Goal: Find specific page/section: Locate a particular part of the current website

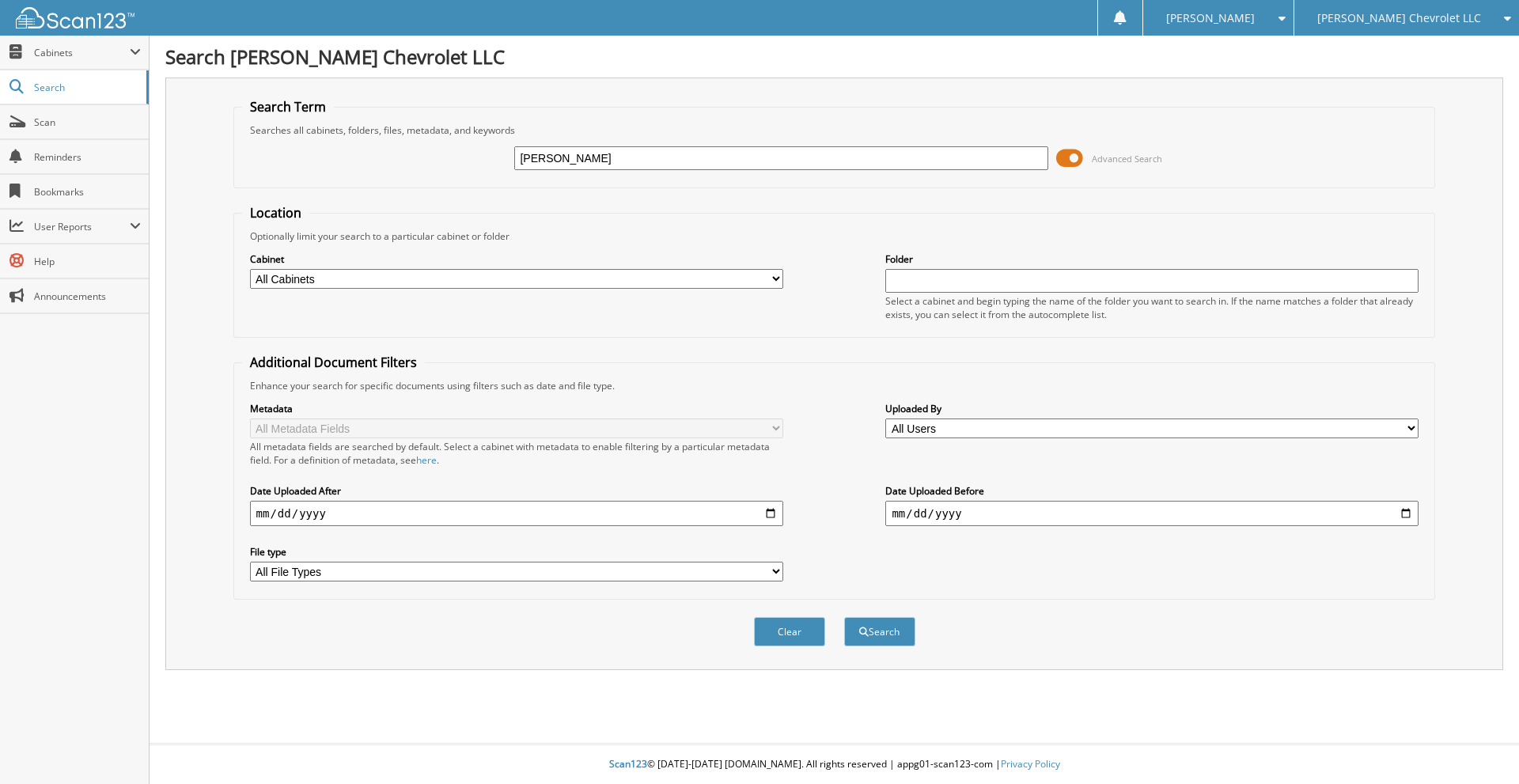
type input "[PERSON_NAME]"
click at [844, 617] on button "Search" at bounding box center [880, 631] width 71 height 29
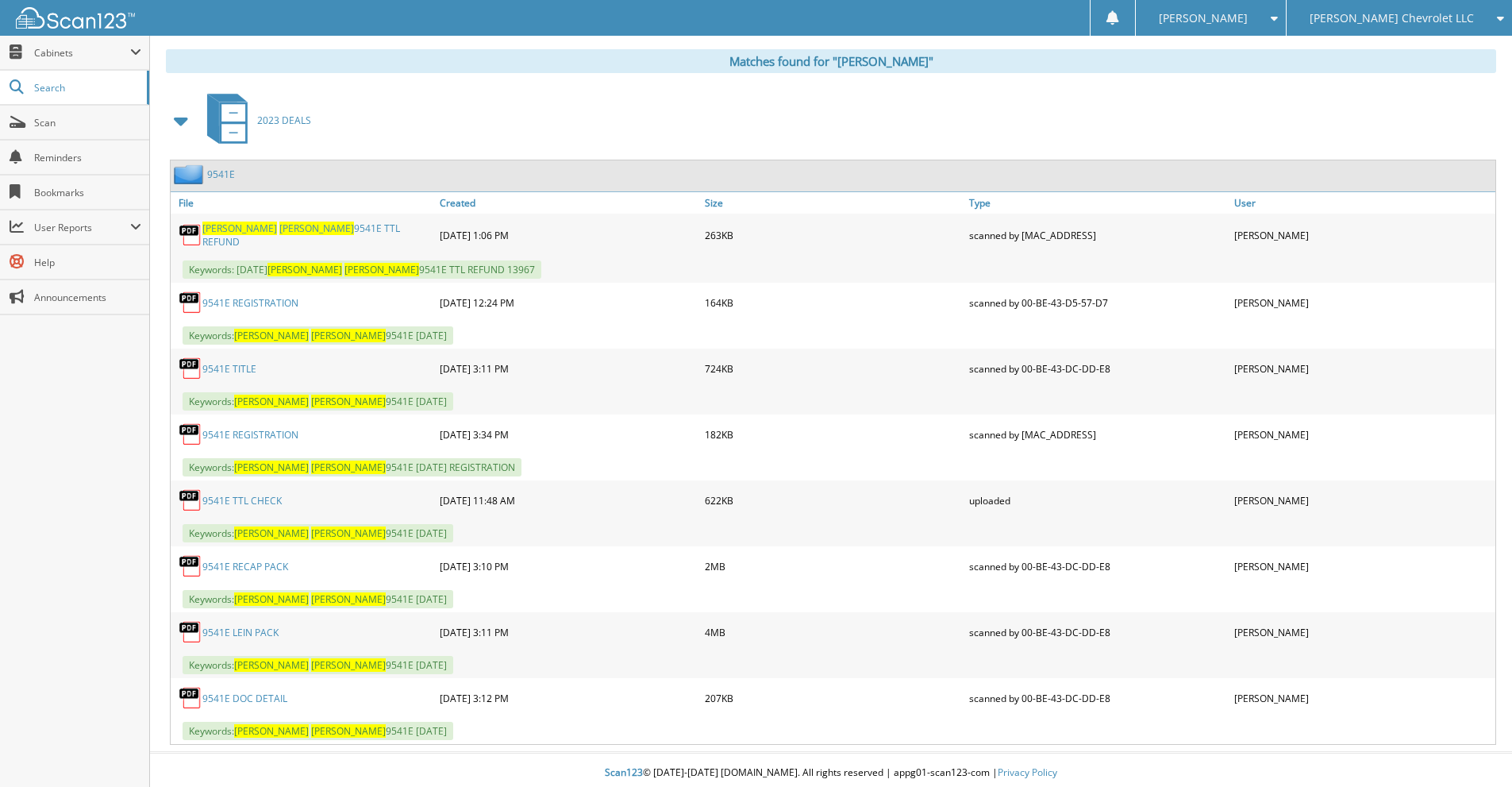
scroll to position [650, 0]
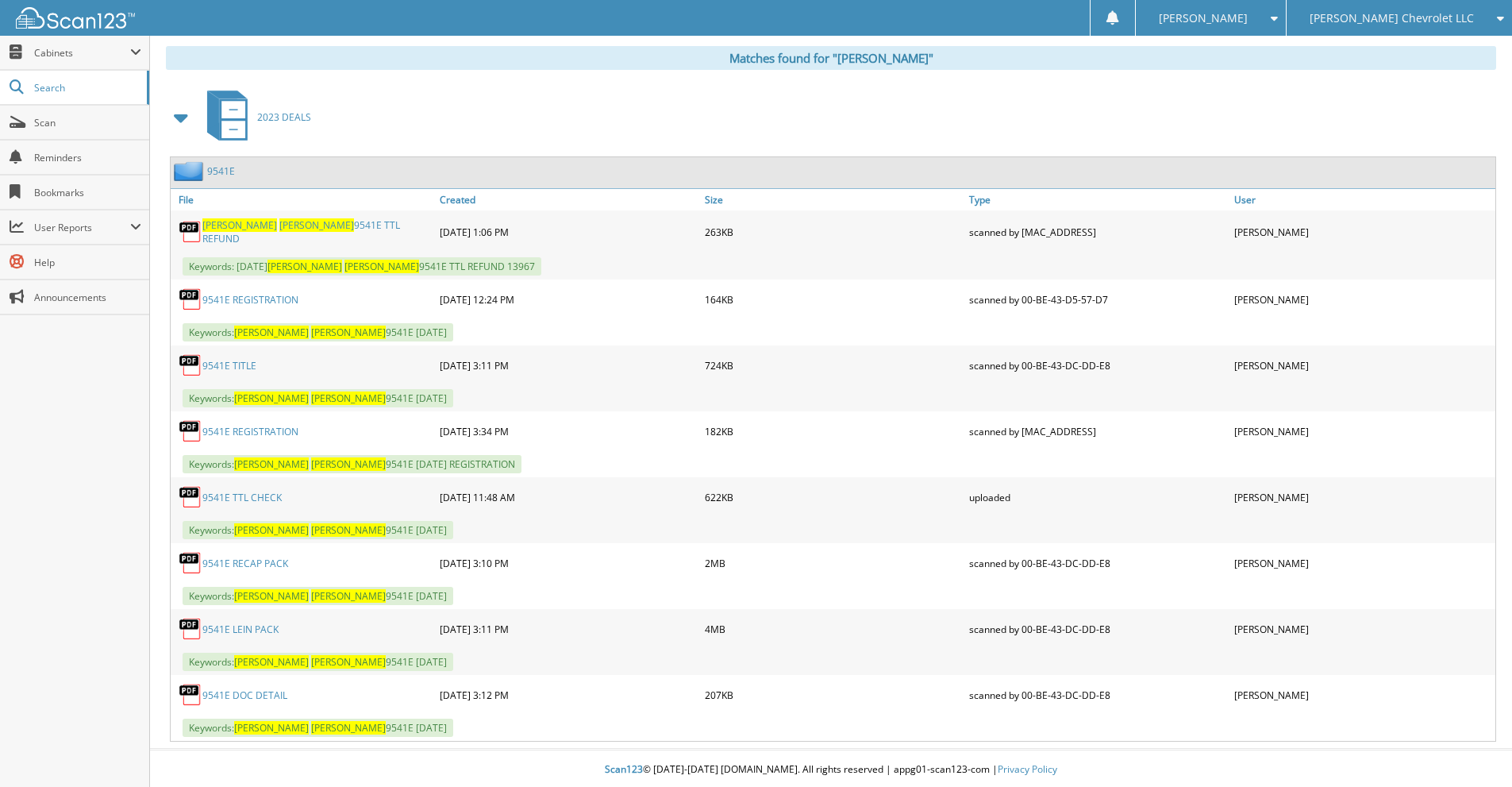
click at [248, 558] on link "9541E RECAP PACK" at bounding box center [245, 563] width 86 height 13
